Goal: Complete application form

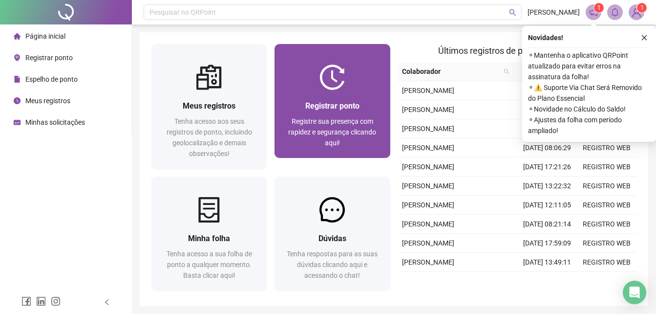
click at [330, 87] on img at bounding box center [332, 76] width 25 height 25
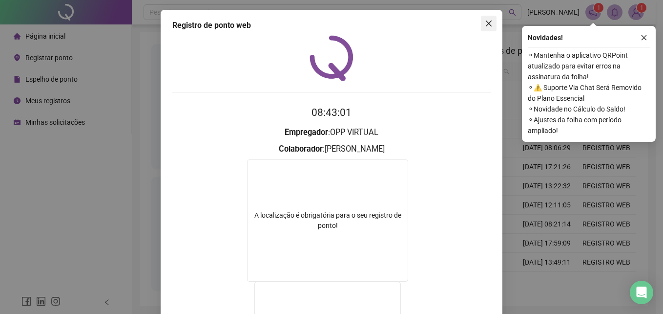
click at [485, 27] on icon "close" at bounding box center [489, 24] width 8 height 8
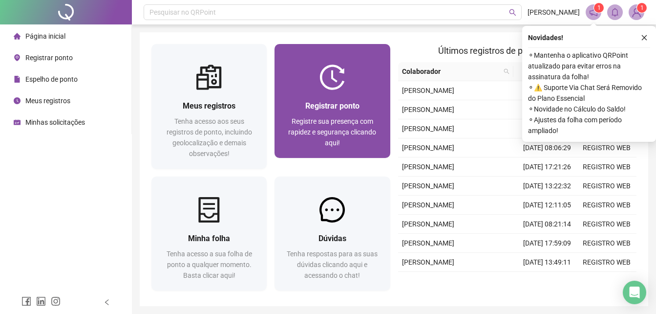
click at [347, 102] on span "Registrar ponto" at bounding box center [332, 105] width 54 height 9
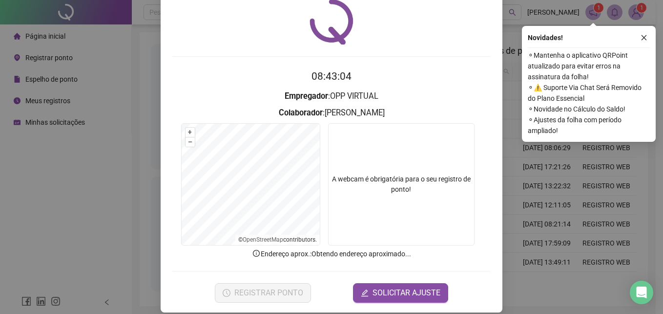
scroll to position [46, 0]
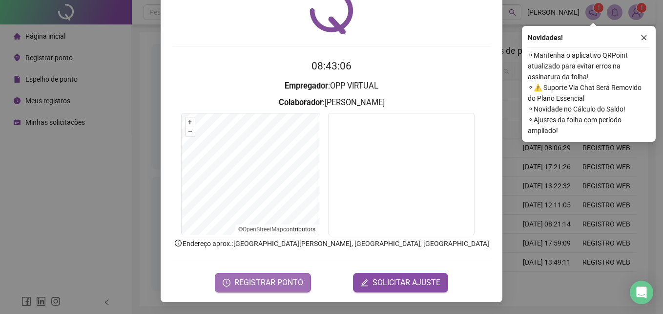
click at [282, 282] on span "REGISTRAR PONTO" at bounding box center [269, 283] width 69 height 12
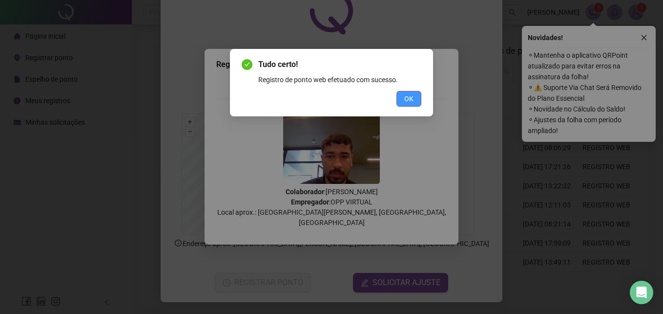
click at [418, 103] on button "OK" at bounding box center [409, 99] width 25 height 16
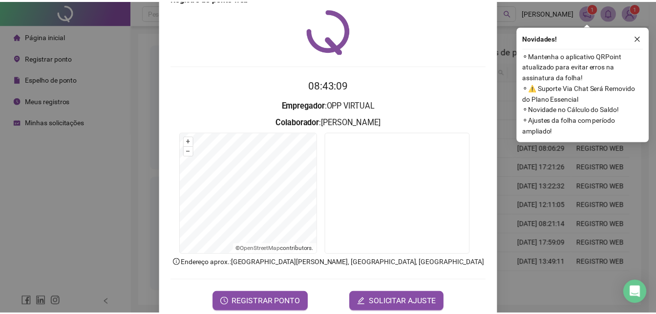
scroll to position [0, 0]
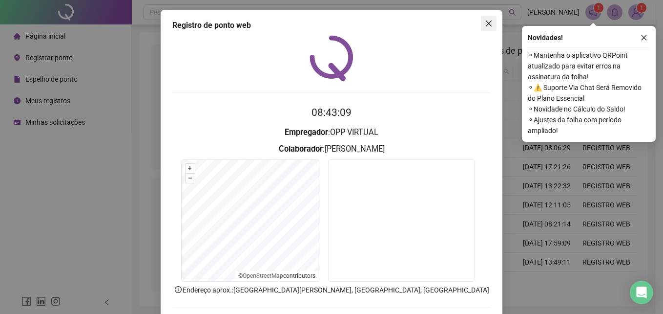
click at [485, 26] on icon "close" at bounding box center [489, 24] width 8 height 8
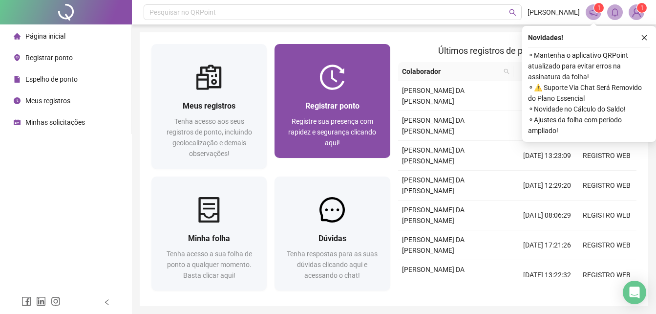
click at [328, 93] on div "Registrar ponto Registre sua presença com rapidez e segurança clicando aqui!" at bounding box center [332, 124] width 115 height 68
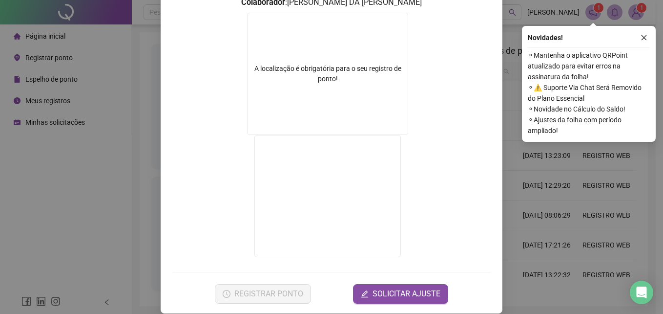
scroll to position [158, 0]
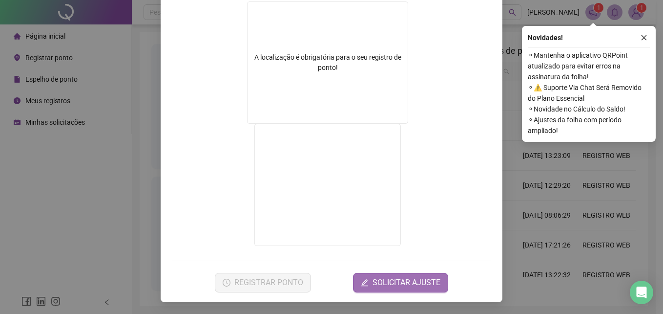
click at [420, 283] on span "SOLICITAR AJUSTE" at bounding box center [407, 283] width 68 height 12
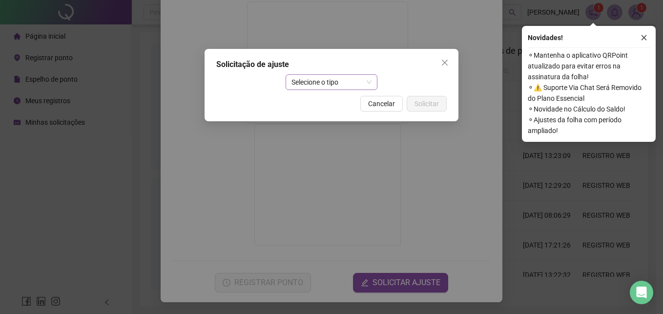
click at [332, 81] on span "Selecione o tipo" at bounding box center [332, 82] width 81 height 15
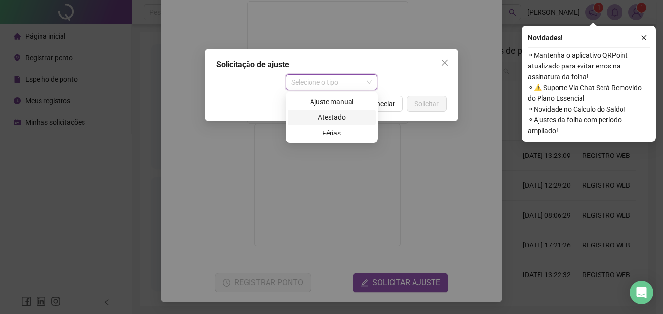
click at [340, 120] on div "Atestado" at bounding box center [332, 117] width 77 height 11
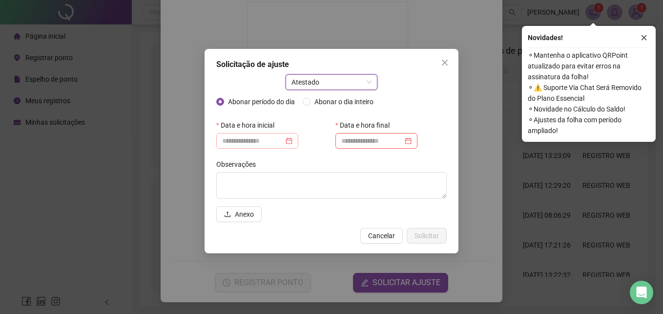
click at [293, 144] on div at bounding box center [257, 140] width 70 height 11
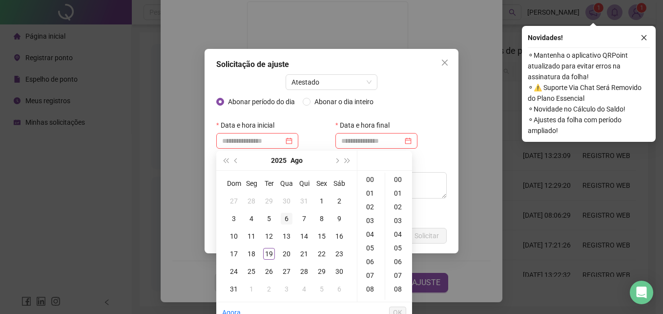
click at [286, 217] on div "6" at bounding box center [287, 219] width 12 height 12
click at [372, 288] on div "08" at bounding box center [371, 289] width 23 height 14
click at [401, 294] on div "12" at bounding box center [398, 295] width 23 height 14
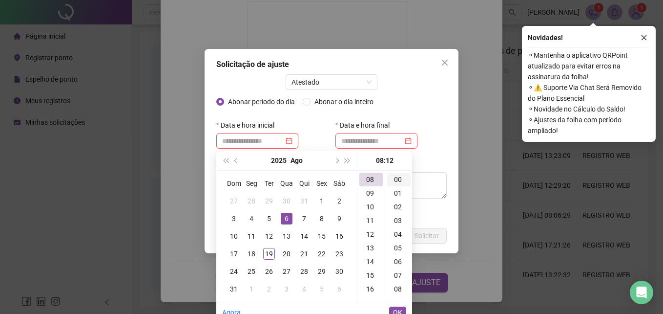
click at [401, 182] on div "00" at bounding box center [398, 179] width 23 height 14
type input "**********"
click at [402, 310] on span "OK" at bounding box center [397, 312] width 9 height 11
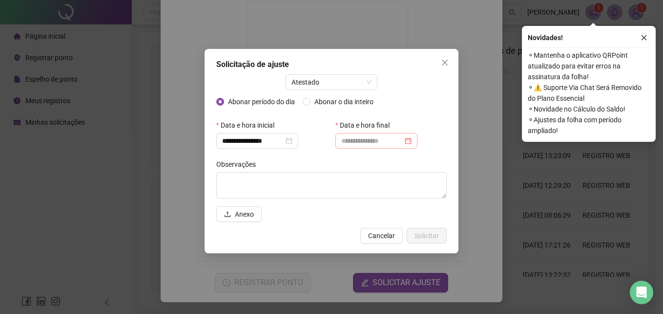
click at [412, 144] on div at bounding box center [377, 140] width 70 height 11
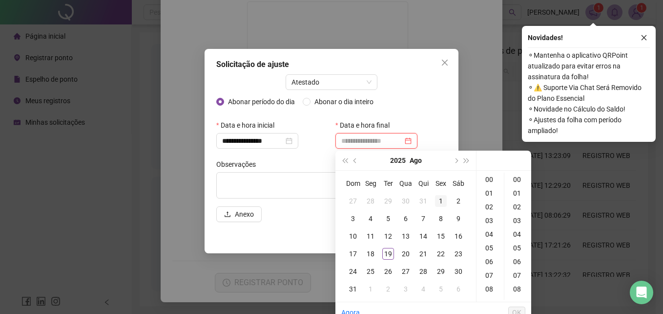
type input "**********"
click at [409, 217] on div "6" at bounding box center [406, 219] width 12 height 12
click at [491, 279] on div "11" at bounding box center [490, 281] width 23 height 14
type input "**********"
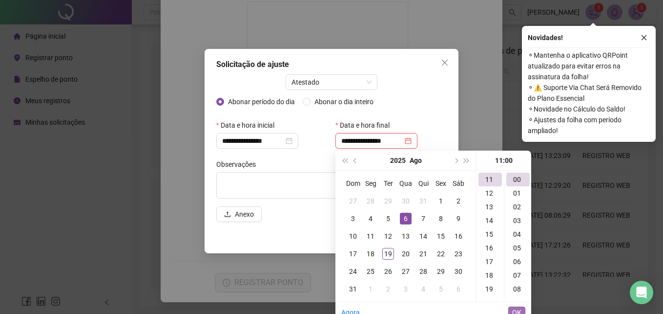
click at [522, 312] on button "OK" at bounding box center [517, 312] width 17 height 12
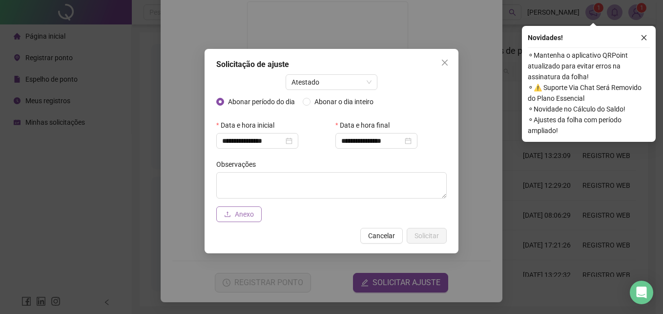
click at [254, 214] on span "Anexo" at bounding box center [244, 214] width 19 height 11
click at [425, 237] on span "Solicitar" at bounding box center [427, 235] width 24 height 11
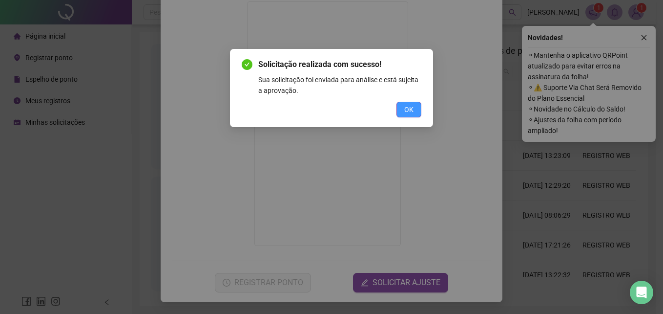
click at [414, 107] on button "OK" at bounding box center [409, 110] width 25 height 16
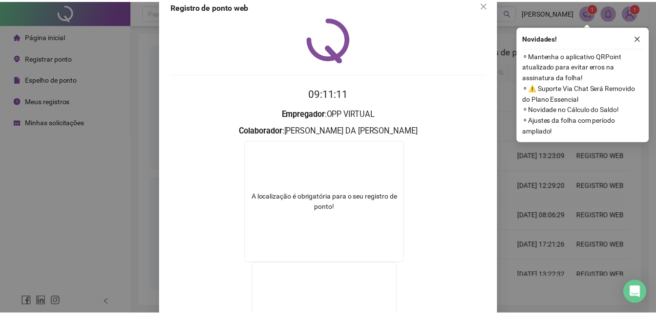
scroll to position [0, 0]
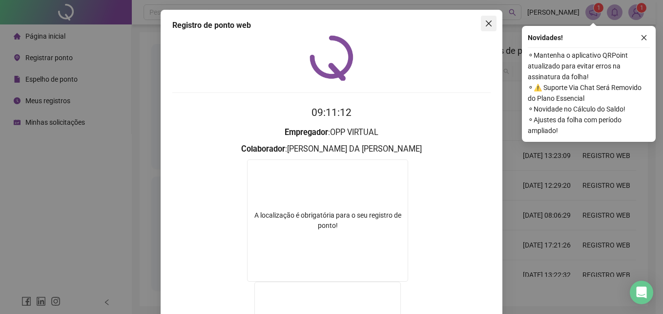
click at [485, 25] on icon "close" at bounding box center [489, 24] width 8 height 8
